Goal: Task Accomplishment & Management: Complete application form

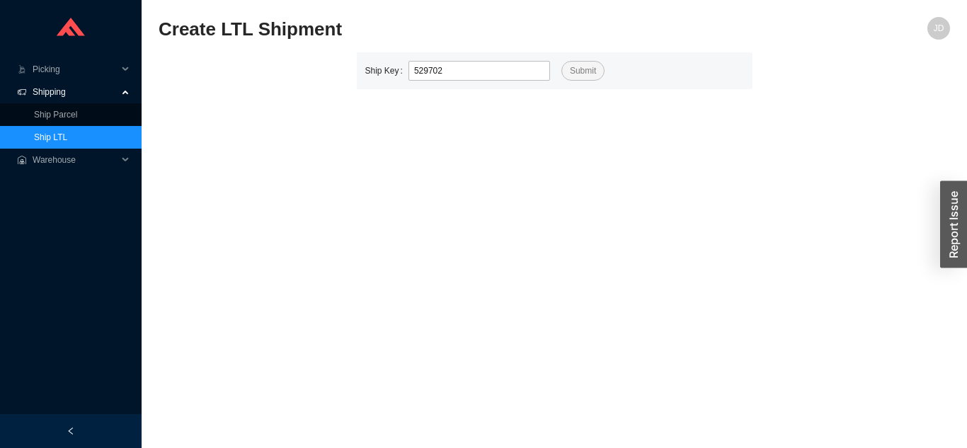
type input "529702"
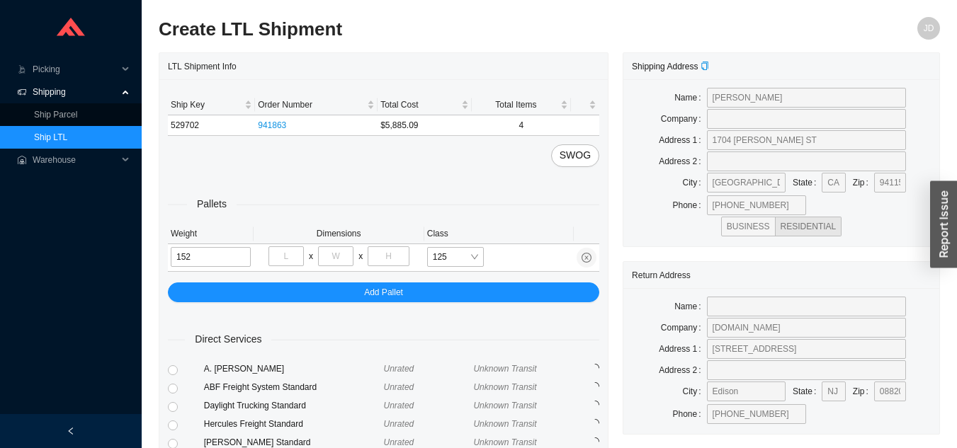
type input "152"
click at [289, 254] on input "tel" at bounding box center [285, 256] width 35 height 20
type input "48"
click at [343, 256] on input "tel" at bounding box center [335, 256] width 35 height 20
type input "32"
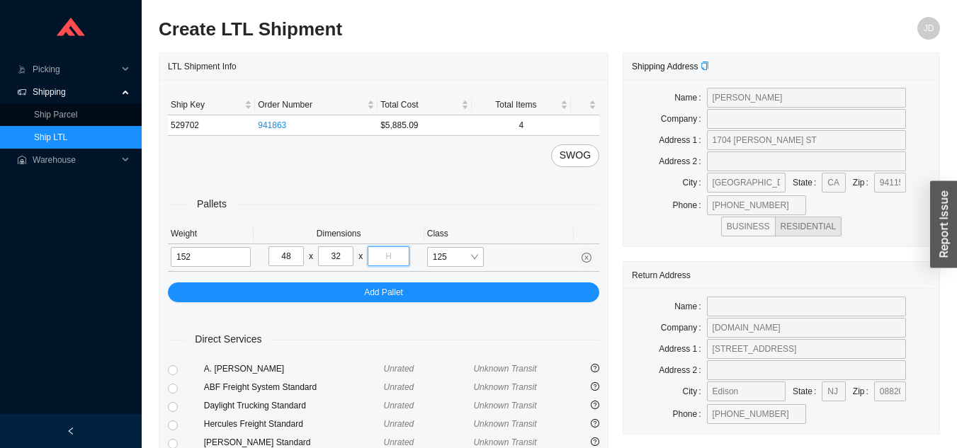
click at [387, 258] on input "tel" at bounding box center [388, 256] width 41 height 20
type input "39"
click at [505, 272] on td "125" at bounding box center [498, 258] width 149 height 28
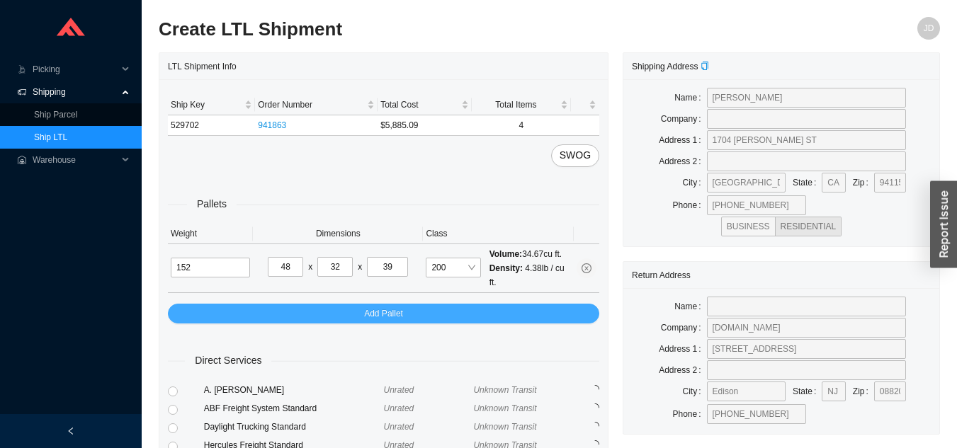
click at [523, 305] on button "Add Pallet" at bounding box center [383, 314] width 431 height 20
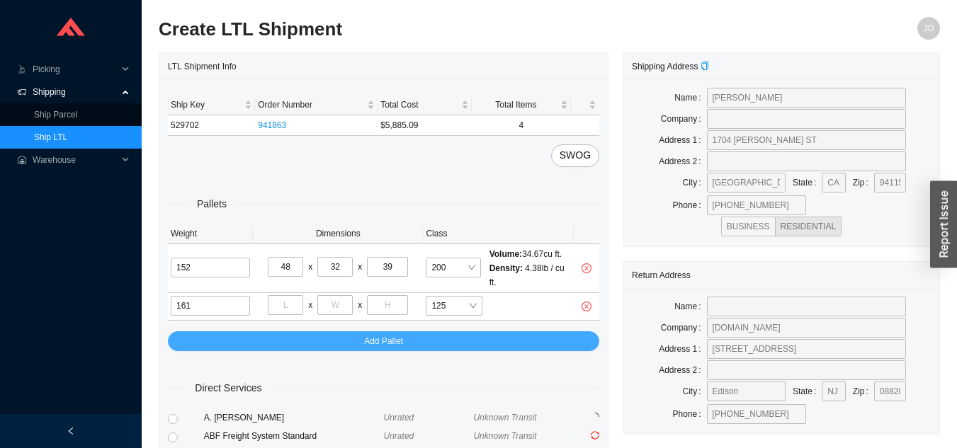
type input "161"
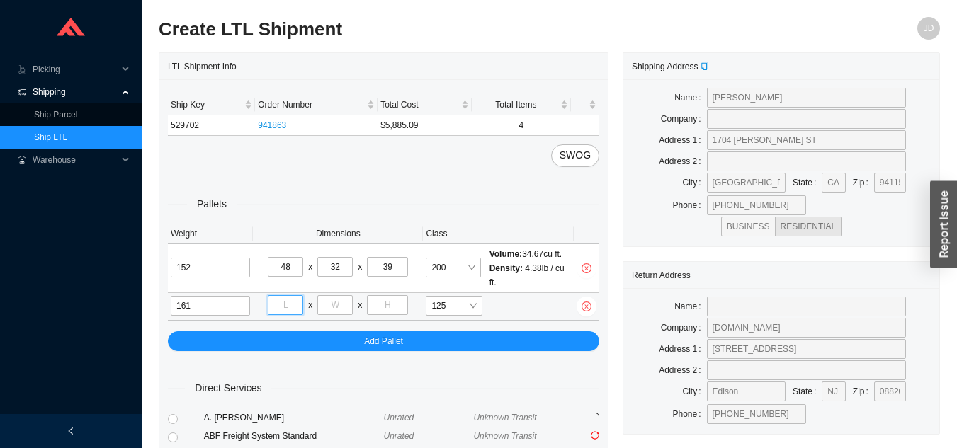
click at [291, 302] on input "tel" at bounding box center [285, 305] width 35 height 20
type input "54"
click at [342, 300] on input "tel" at bounding box center [334, 305] width 35 height 20
type input "28"
click at [398, 307] on input "tel" at bounding box center [387, 305] width 41 height 20
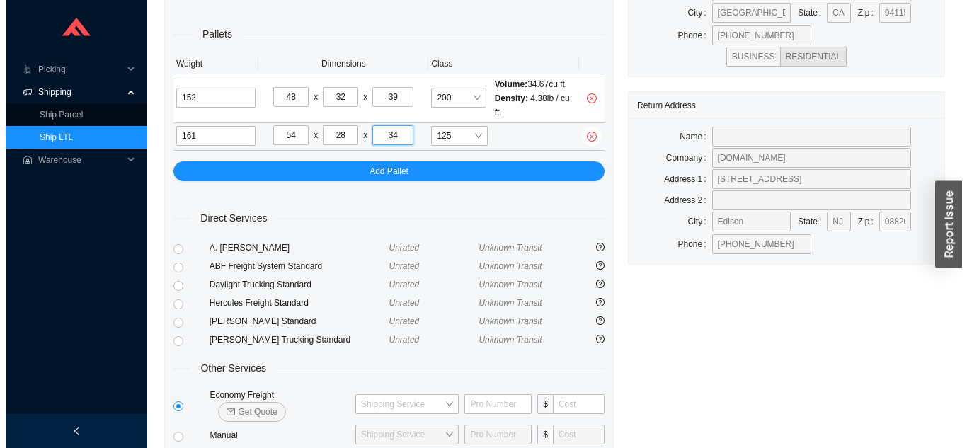
scroll to position [221, 0]
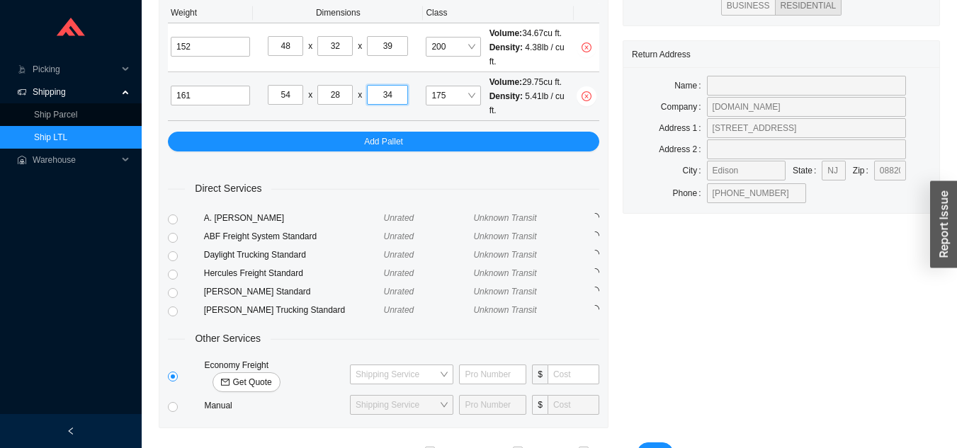
type input "34"
click at [271, 375] on span "Get Quote" at bounding box center [251, 382] width 39 height 14
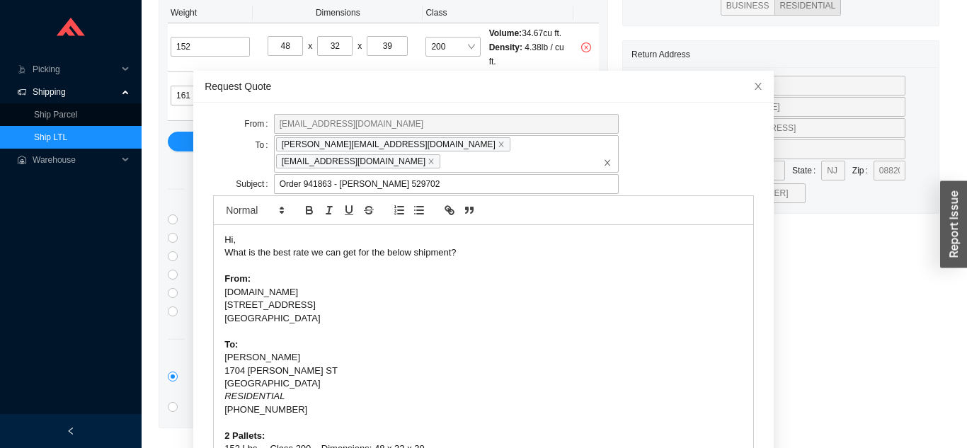
scroll to position [50, 0]
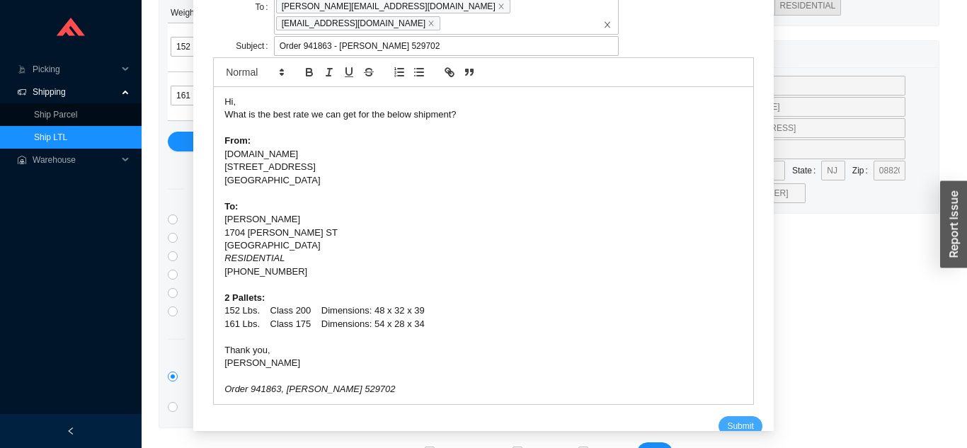
click at [727, 419] on span "Submit" at bounding box center [740, 426] width 26 height 14
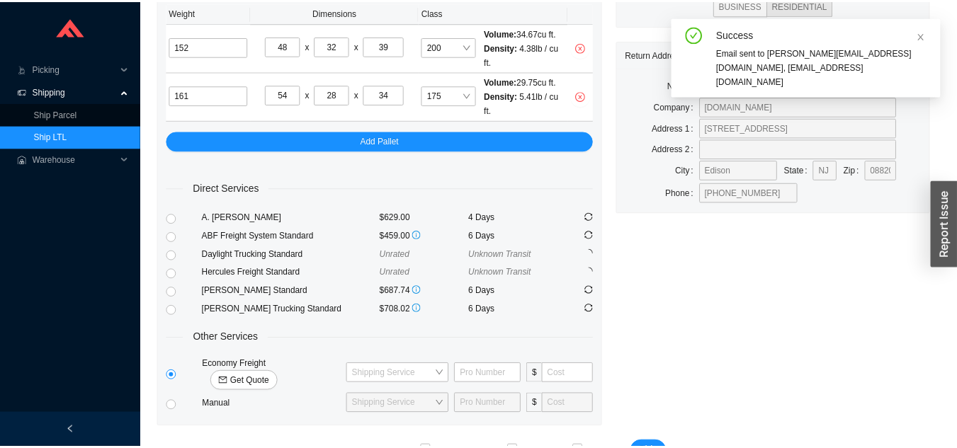
scroll to position [17, 0]
